Goal: Task Accomplishment & Management: Use online tool/utility

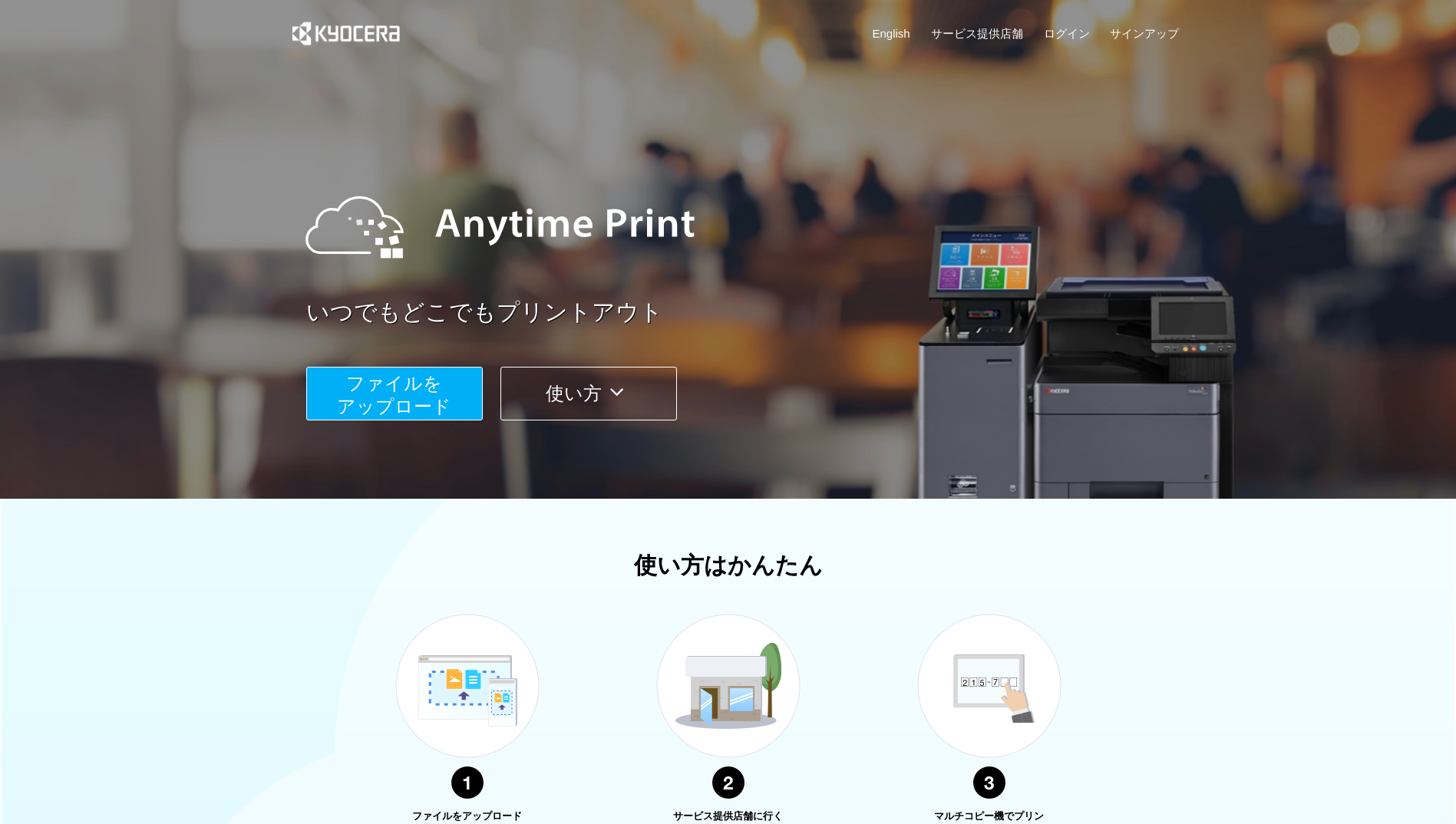
click at [417, 386] on span "ファイルを ​​アップロード" at bounding box center [394, 394] width 115 height 44
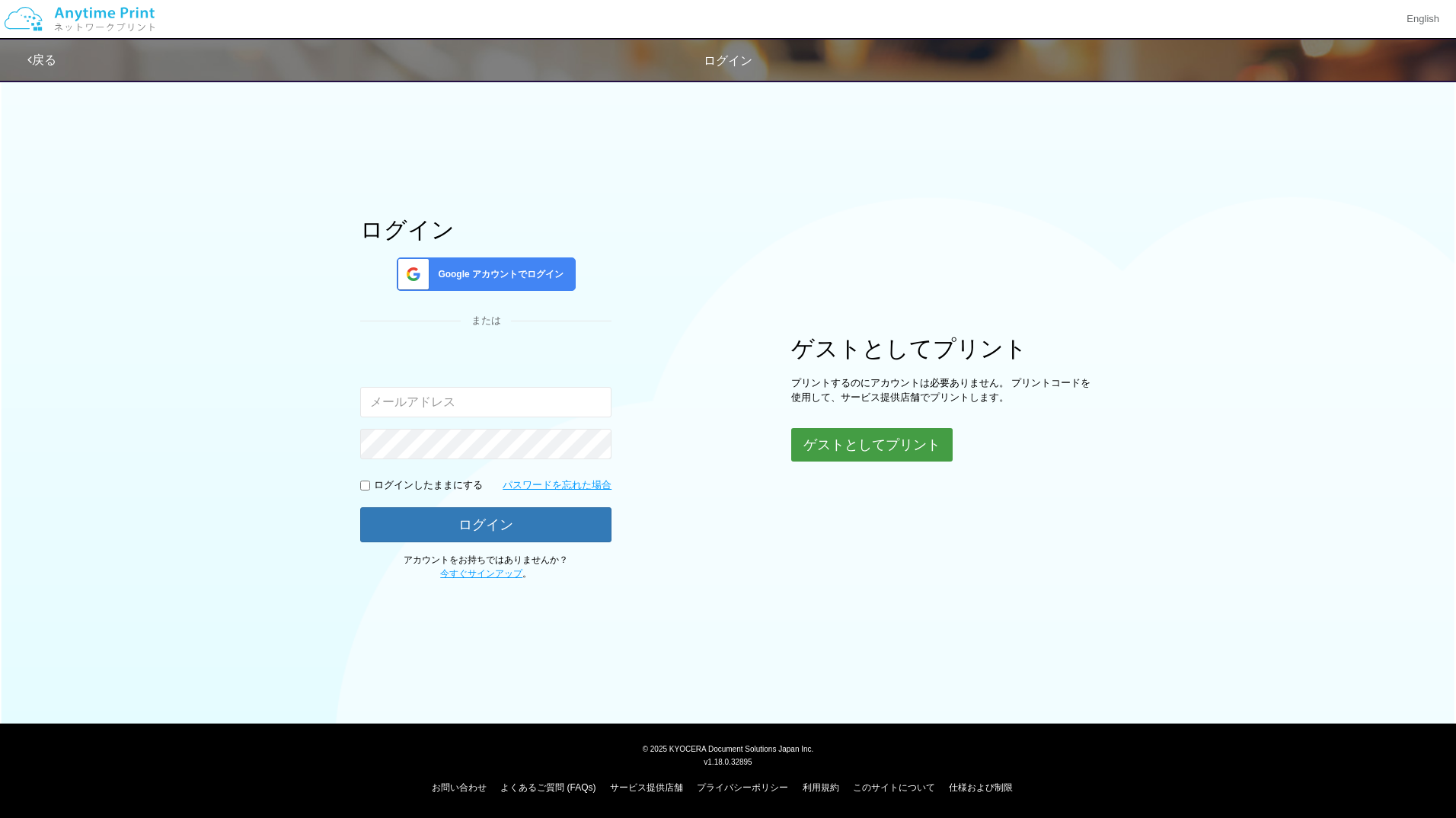
click at [847, 452] on button "ゲストとしてプリント" at bounding box center [872, 445] width 161 height 34
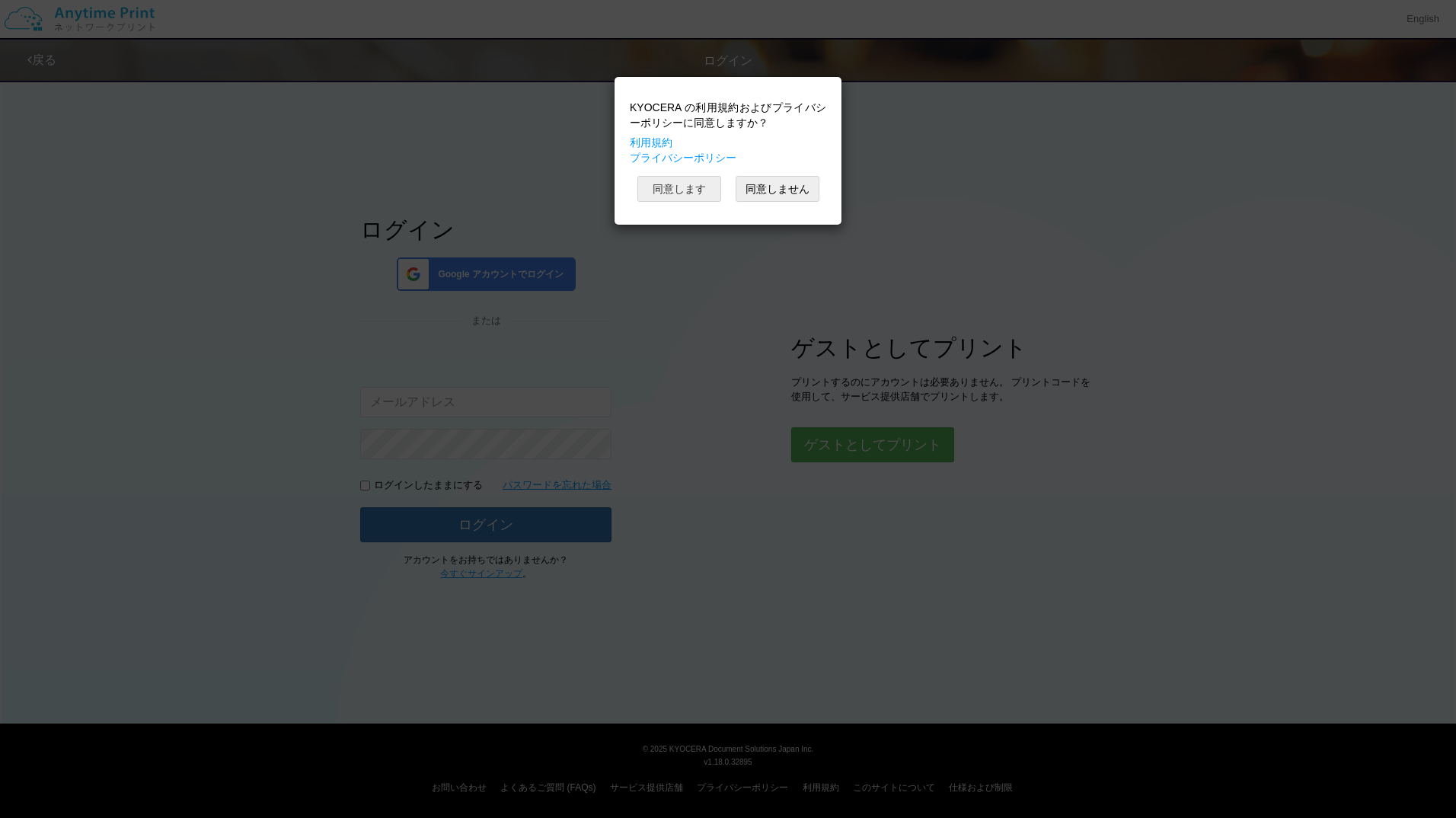
click at [680, 196] on button "同意します" at bounding box center [679, 189] width 84 height 26
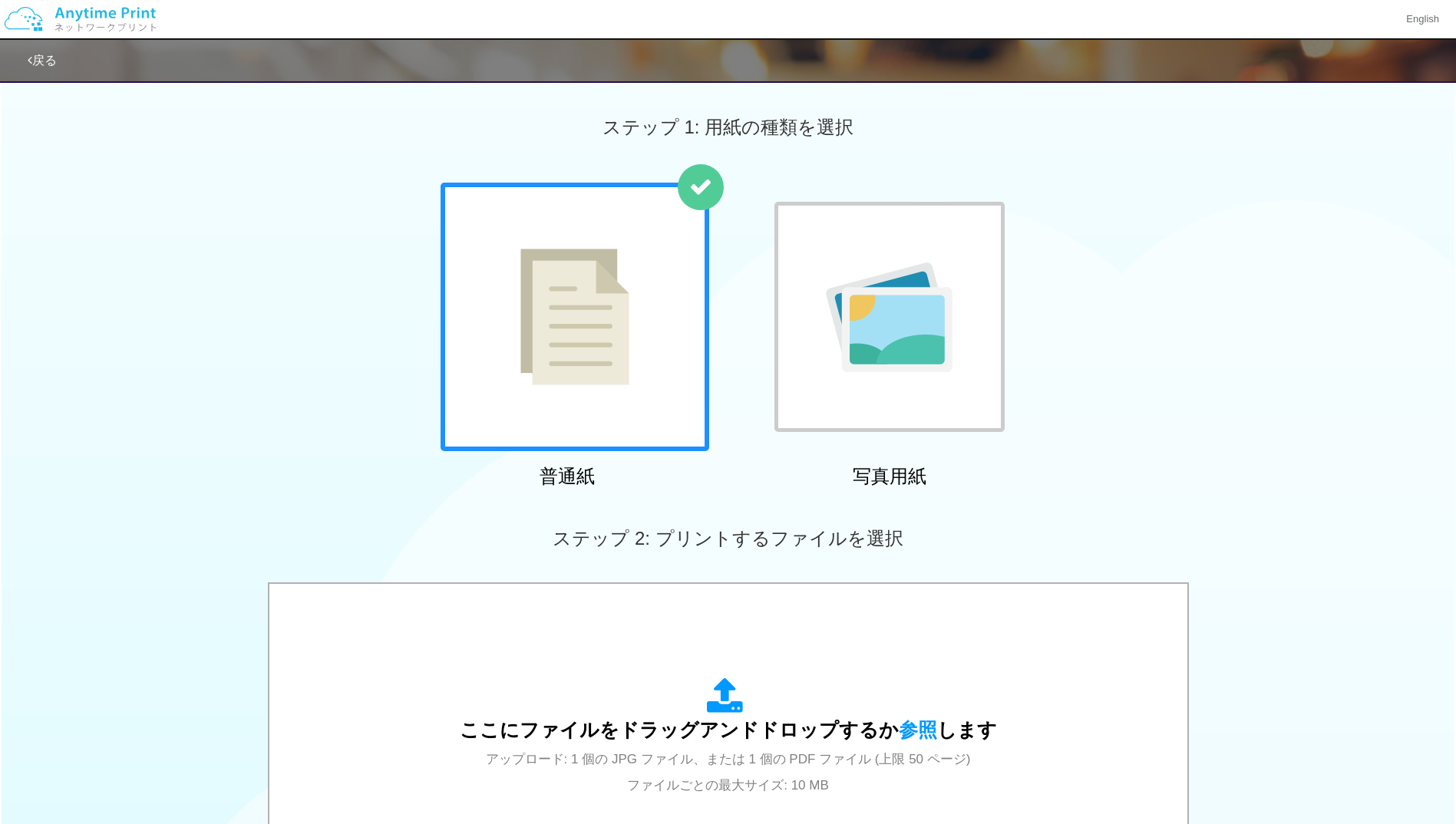
click at [566, 397] on div at bounding box center [575, 317] width 269 height 269
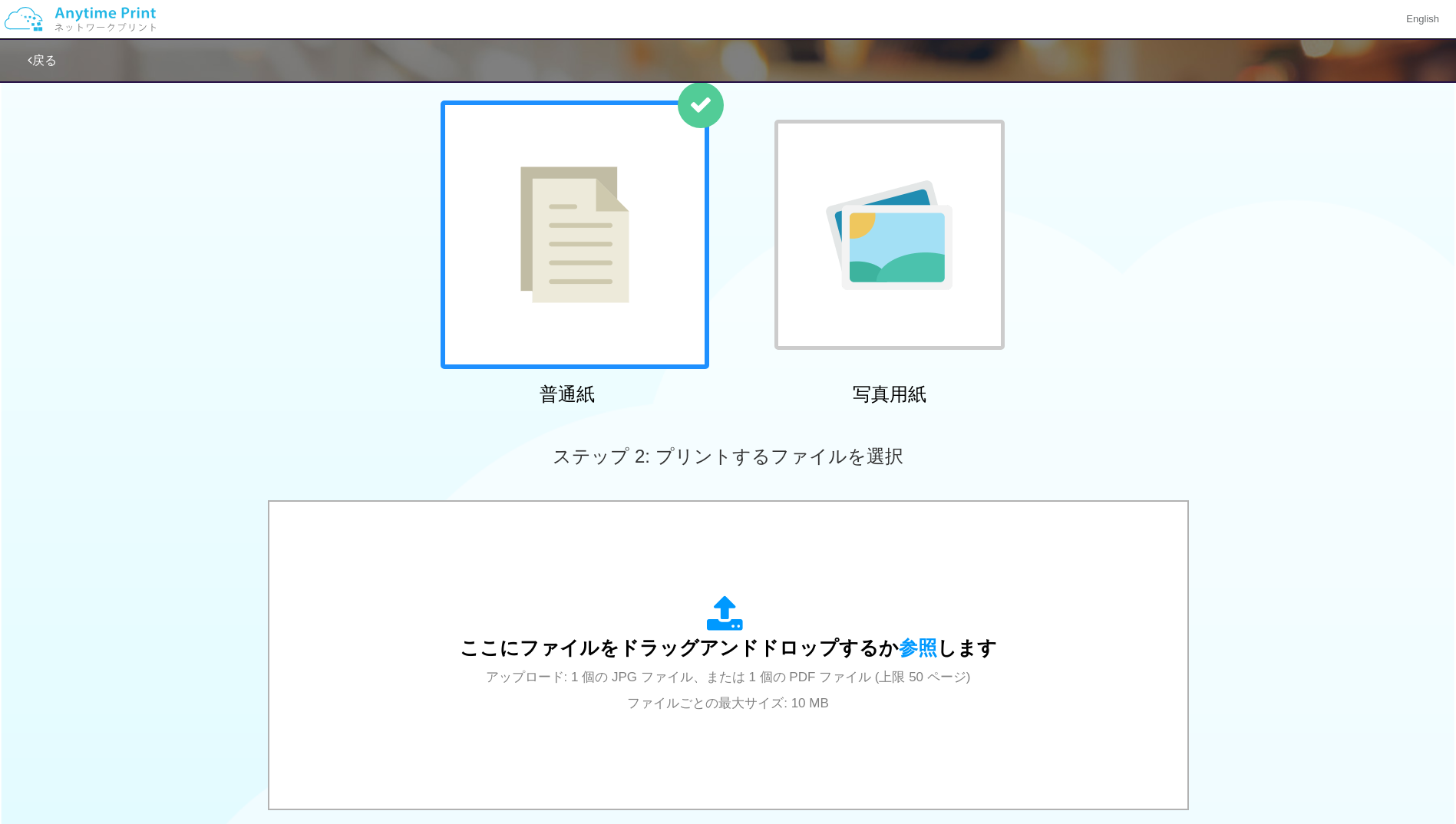
scroll to position [230, 0]
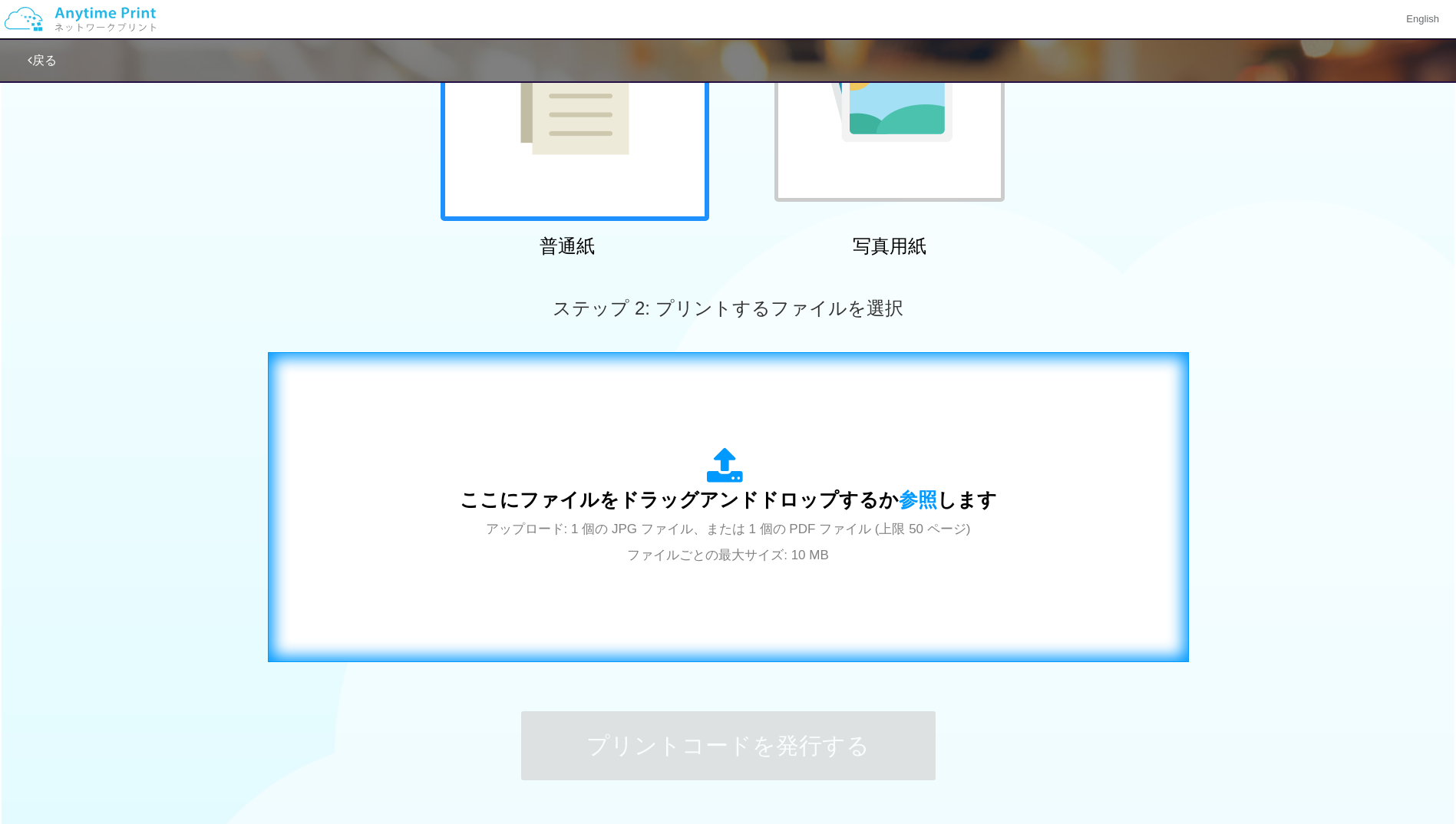
click at [658, 517] on div "ここにファイルをドラッグアンドドロップするか 参照 します アップロード: 1 個の JPG ファイル、または 1 個の PDF ファイル (上限 50 ペー…" at bounding box center [728, 507] width 537 height 119
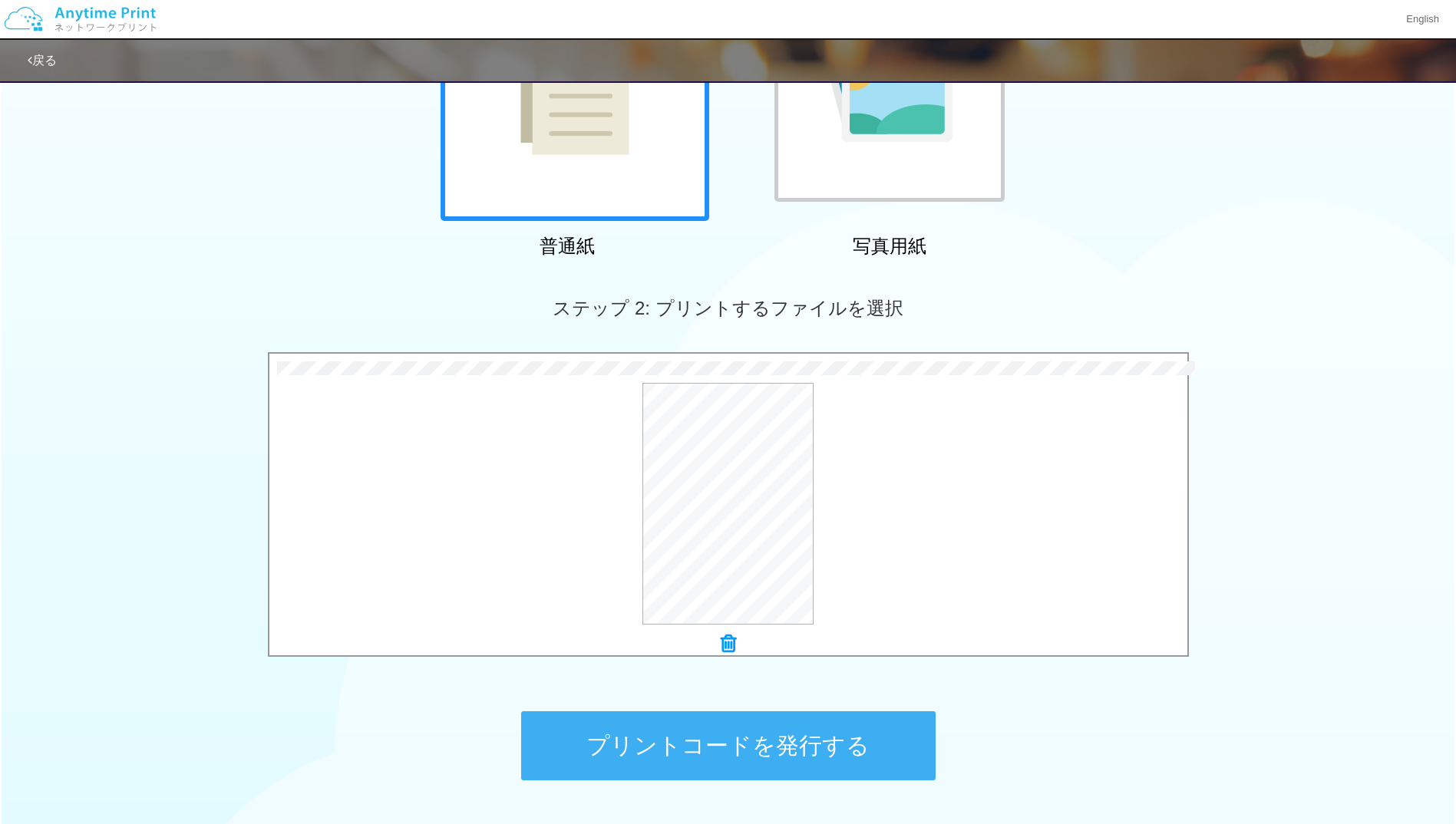
click at [782, 729] on button "プリントコードを発行する" at bounding box center [728, 745] width 414 height 69
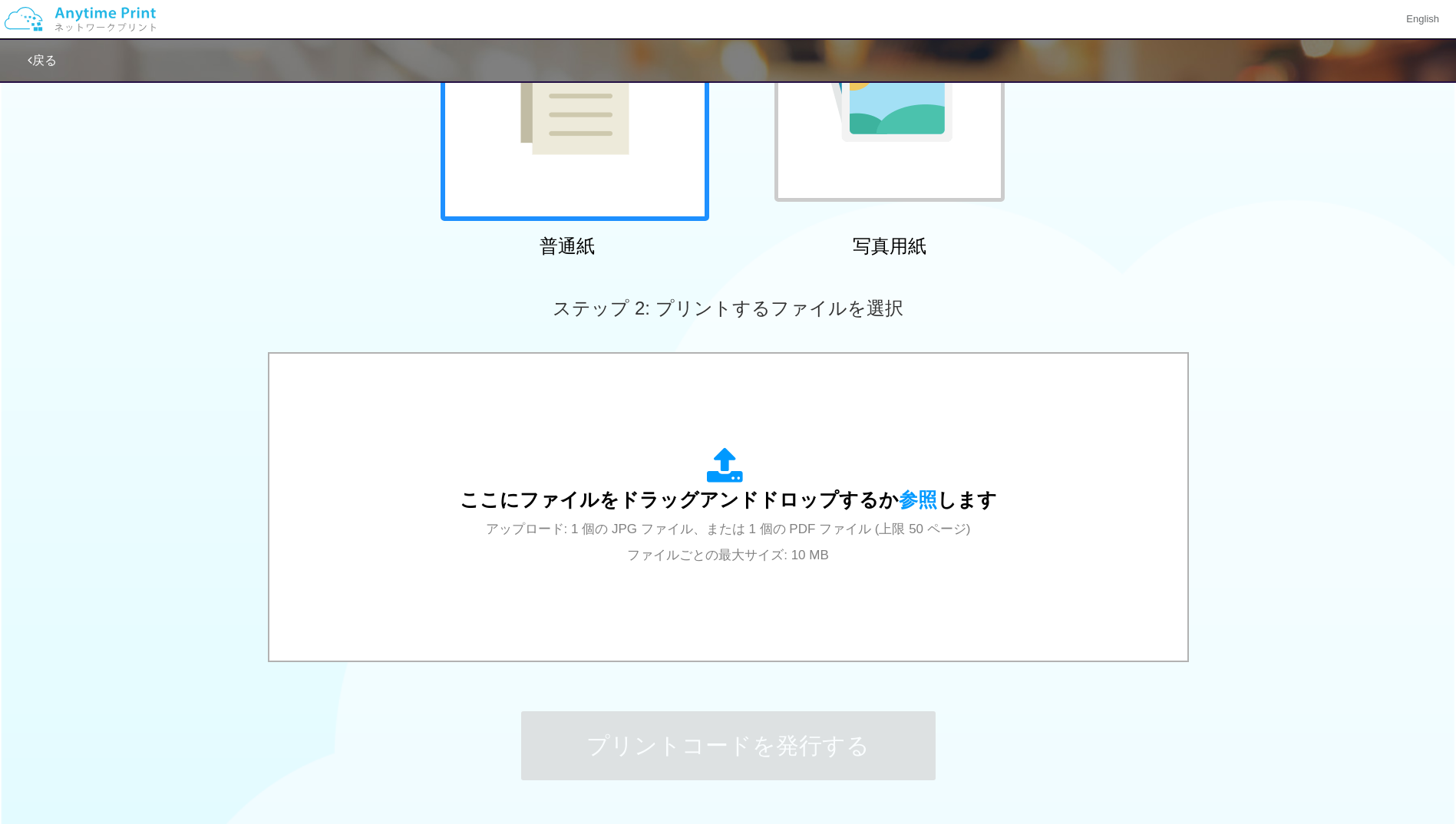
scroll to position [0, 0]
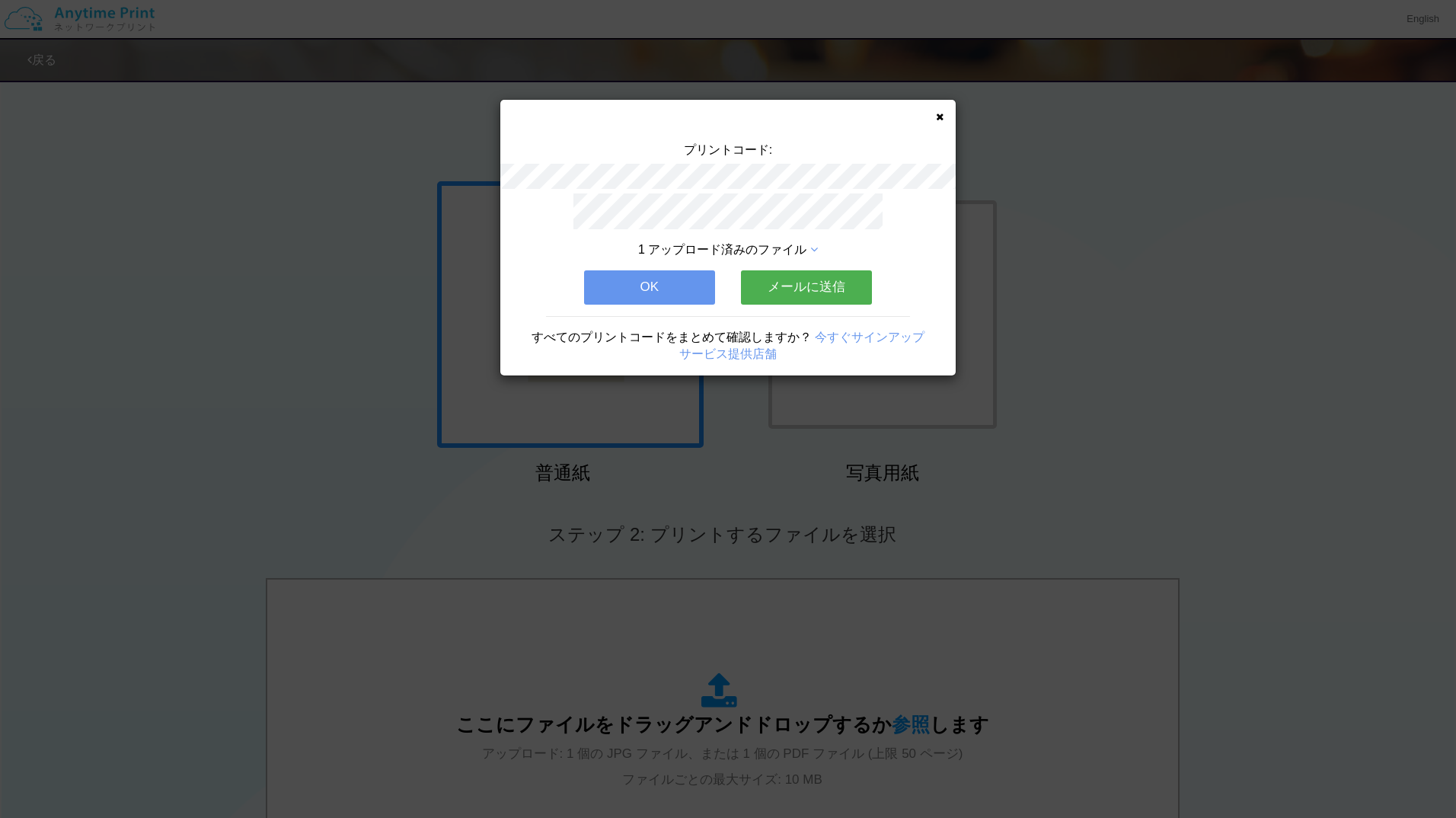
click at [662, 277] on button "OK" at bounding box center [649, 287] width 131 height 34
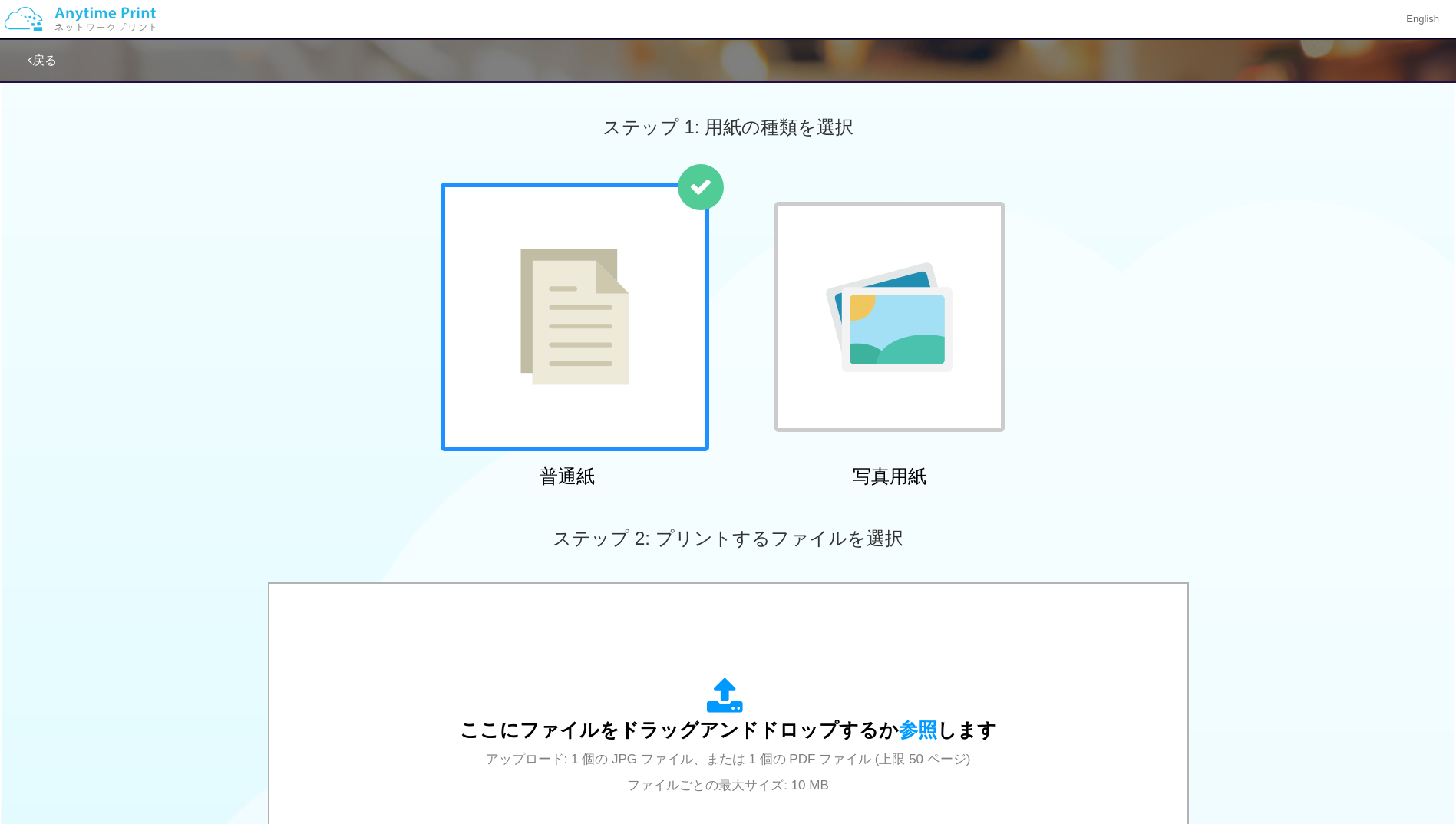
click at [36, 63] on link "戻る" at bounding box center [42, 61] width 29 height 13
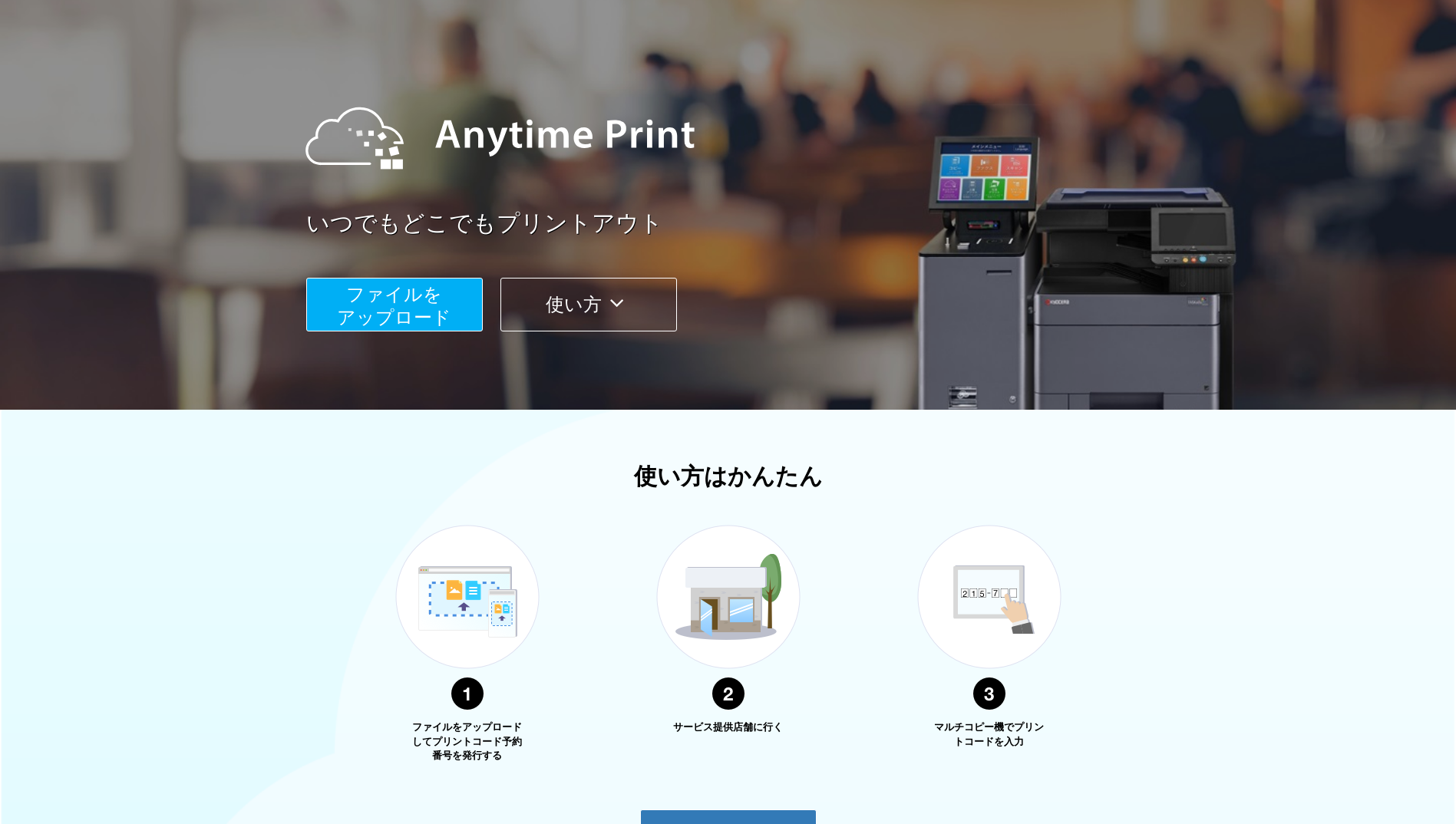
scroll to position [230, 0]
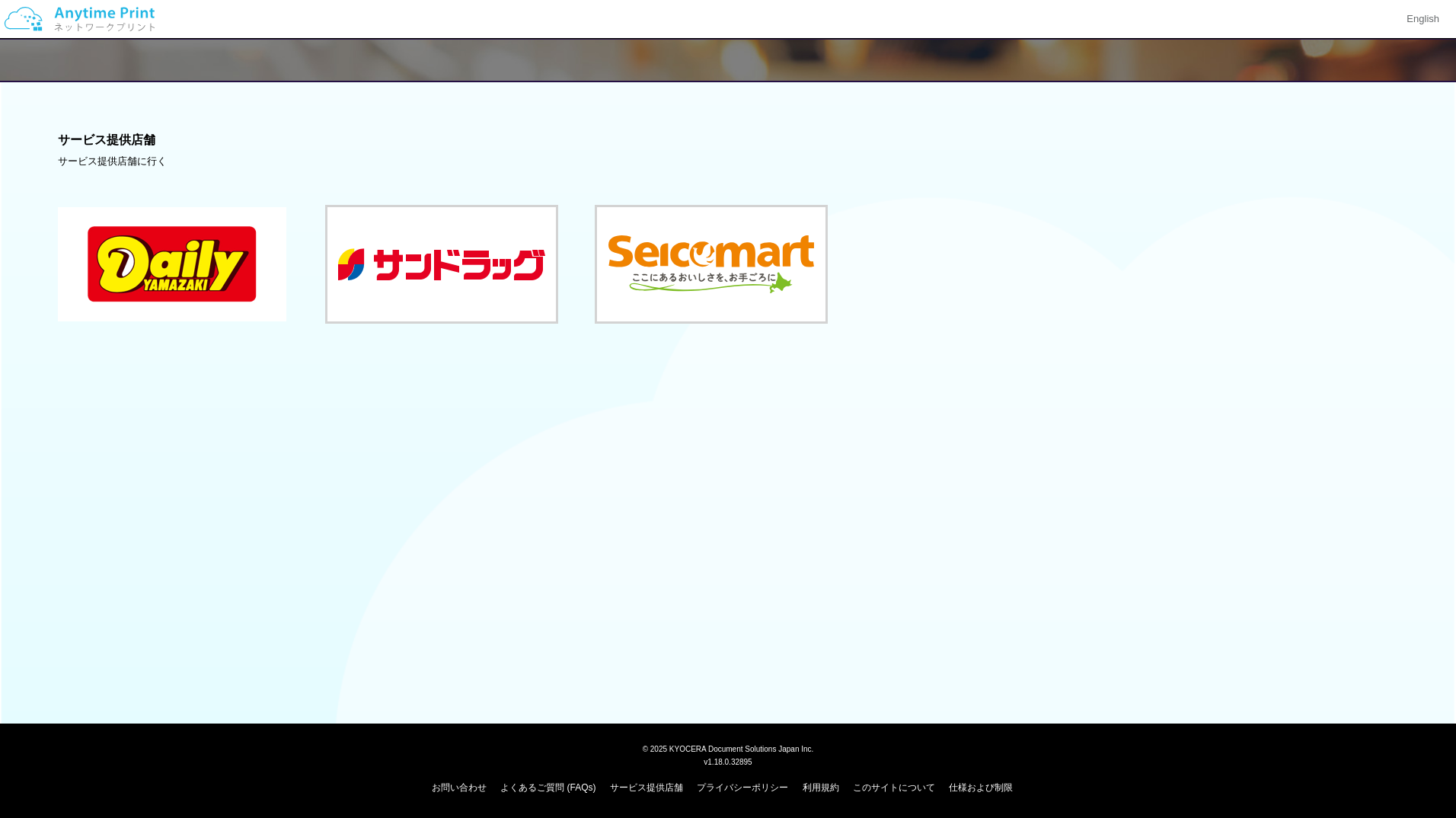
click at [216, 292] on button at bounding box center [171, 264] width 228 height 115
